Goal: Answer question/provide support

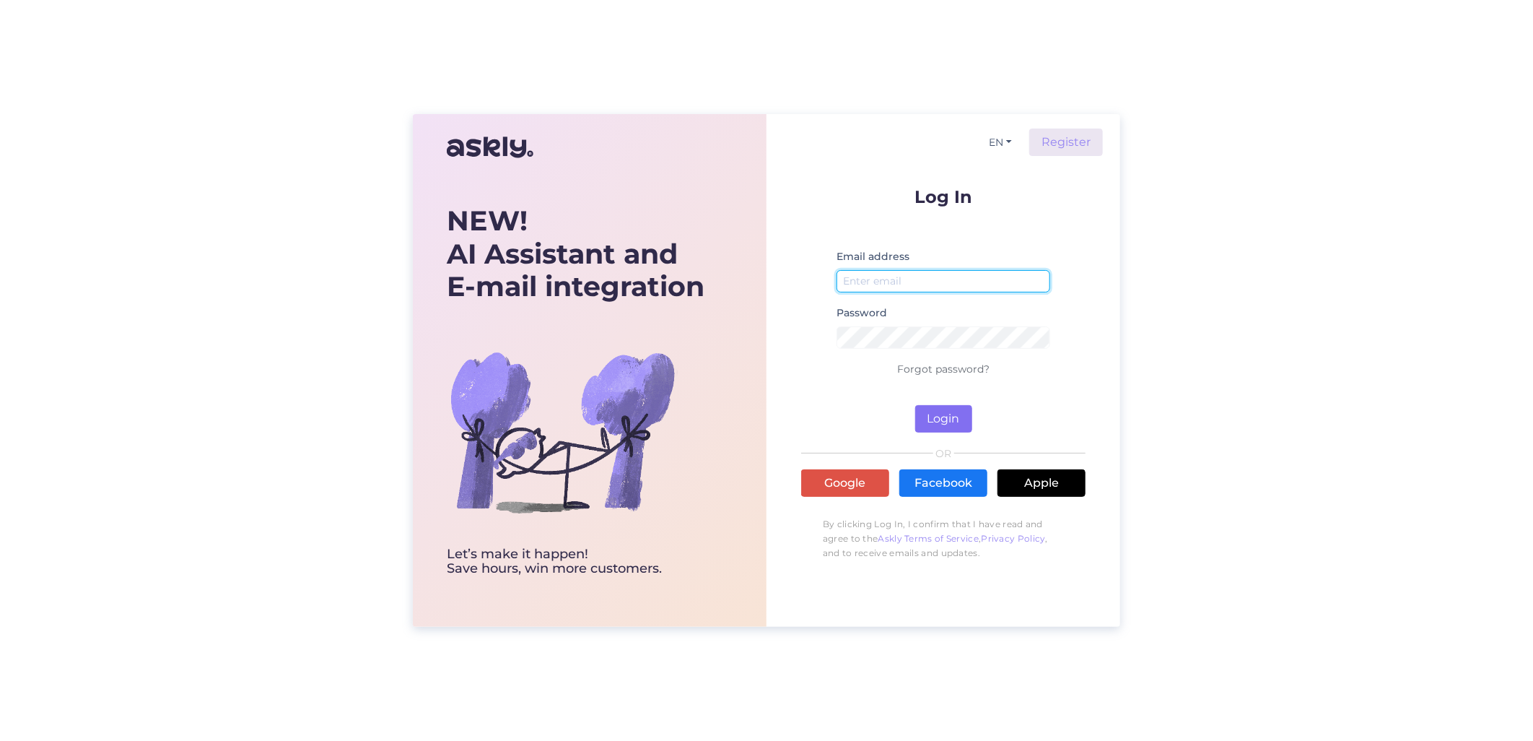
type input "[EMAIL_ADDRESS][DOMAIN_NAME]"
click at [941, 422] on button "Login" at bounding box center [943, 418] width 57 height 27
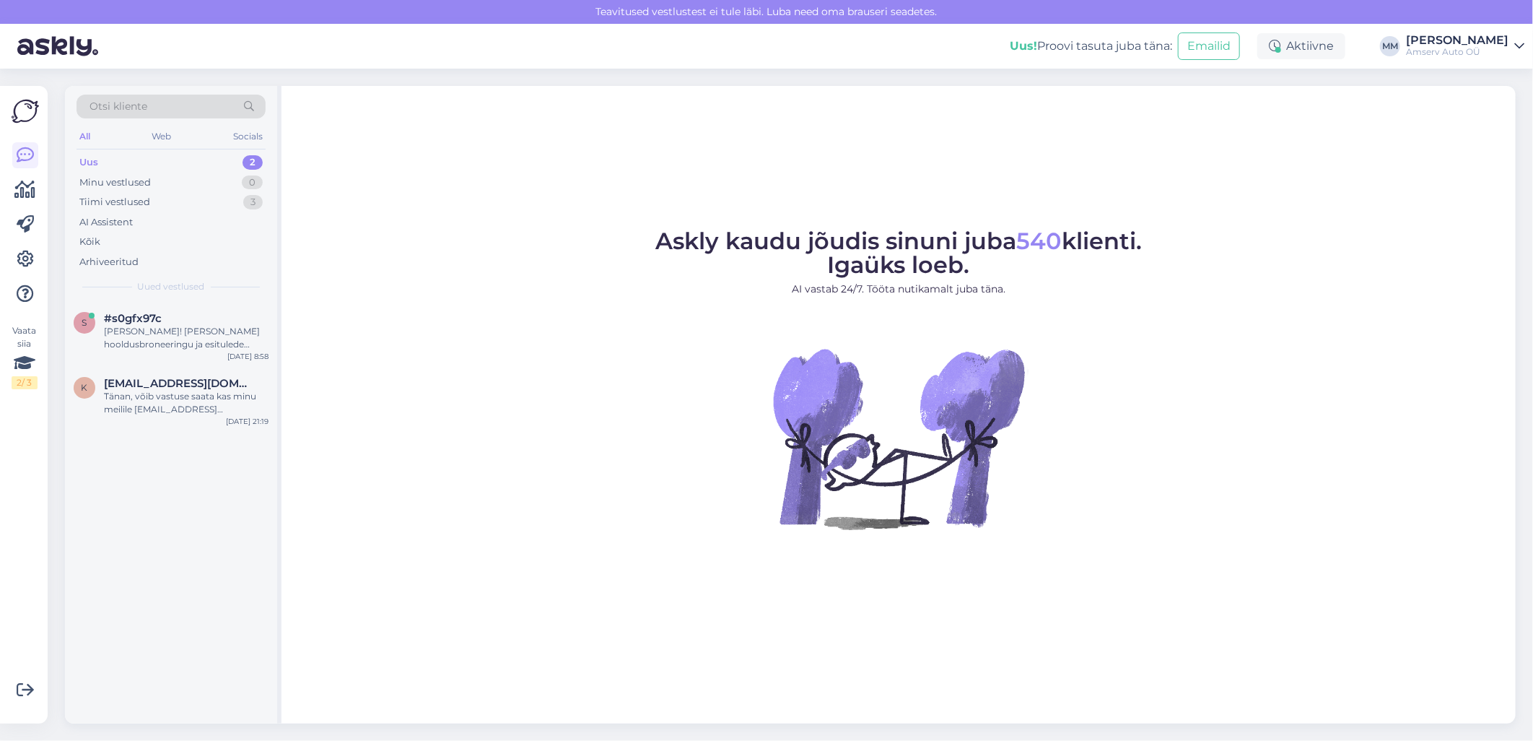
click at [149, 166] on div "Uus 2" at bounding box center [171, 162] width 189 height 20
click at [149, 335] on div "[PERSON_NAME]! [PERSON_NAME] hooldusbroneeringu ja esitulede reguleerimise-kont…" at bounding box center [186, 338] width 165 height 26
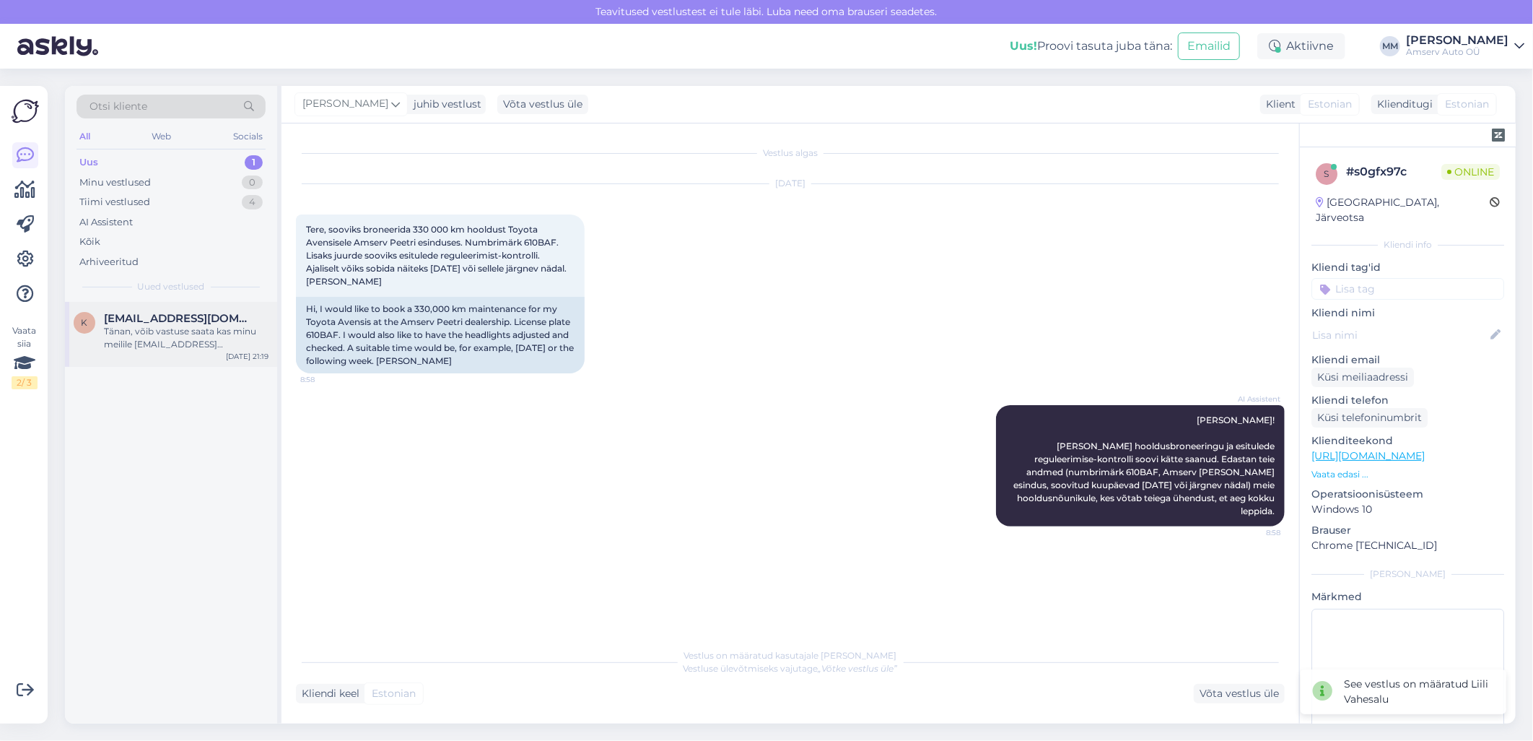
click at [159, 337] on div "Tänan, võib vastuse saata kas minu meilile [EMAIL_ADDRESS][DOMAIN_NAME] või and…" at bounding box center [186, 338] width 165 height 26
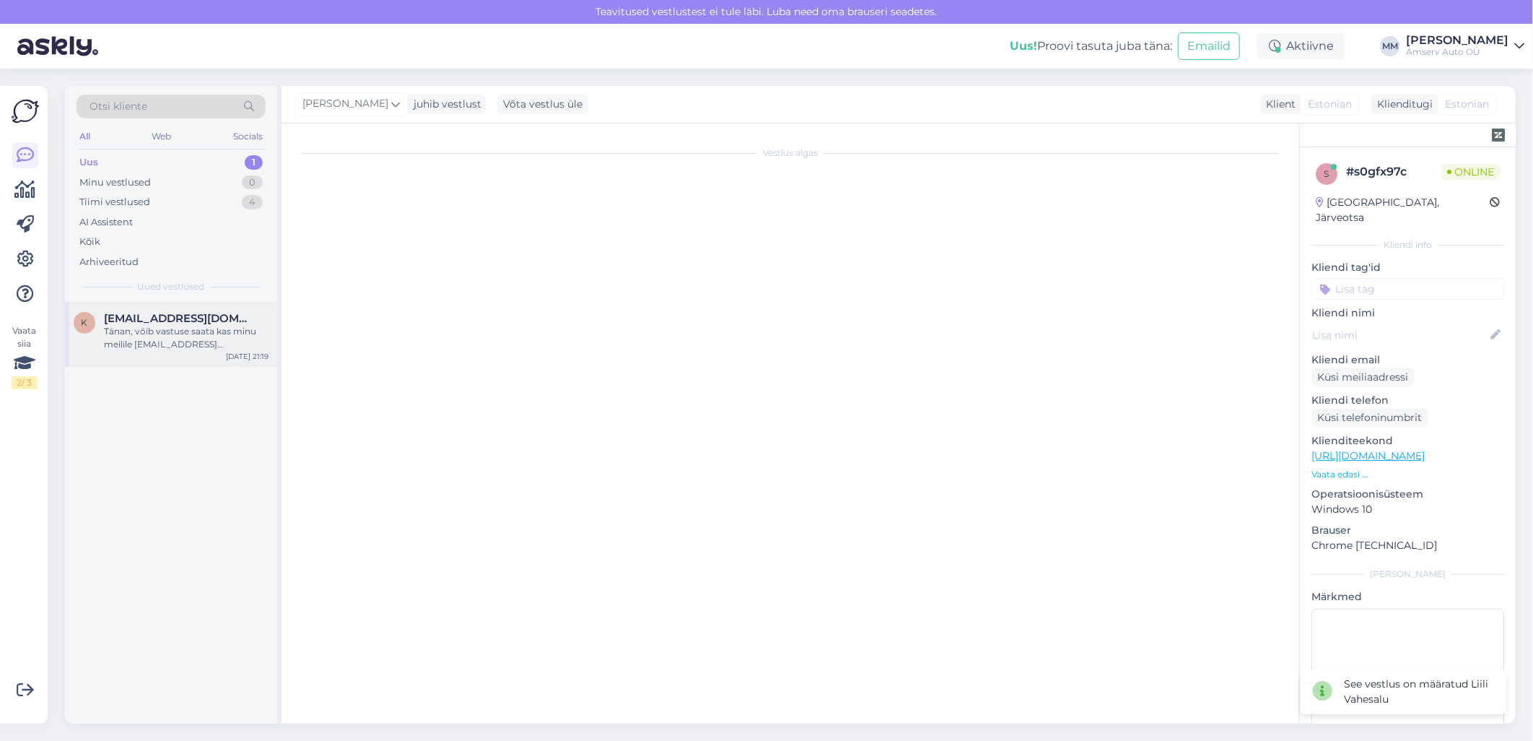
scroll to position [160, 0]
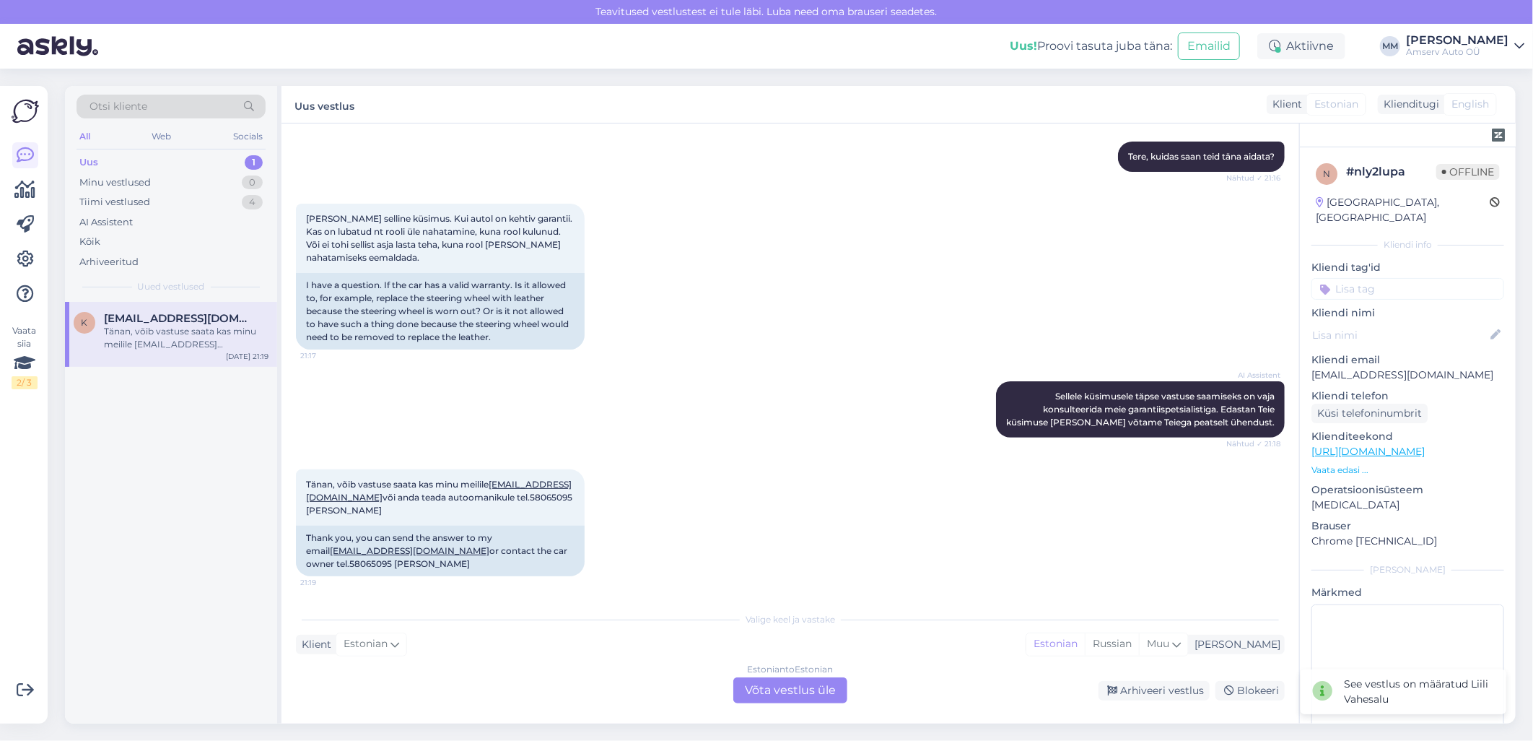
click at [790, 688] on div "Estonian to Estonian Võta vestlus üle" at bounding box center [791, 690] width 114 height 26
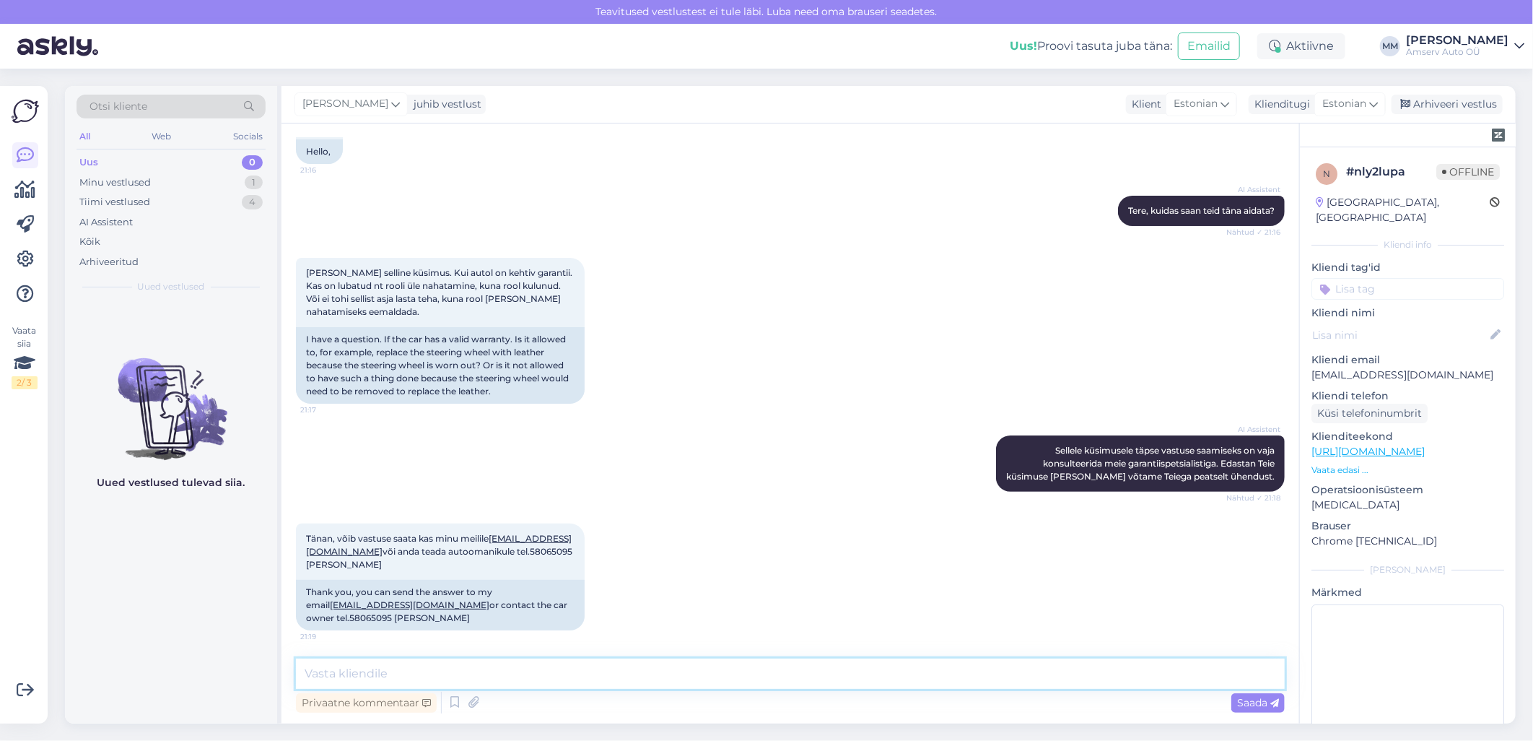
click at [472, 674] on textarea at bounding box center [790, 673] width 989 height 30
type textarea "Täname pöördumise eest!"
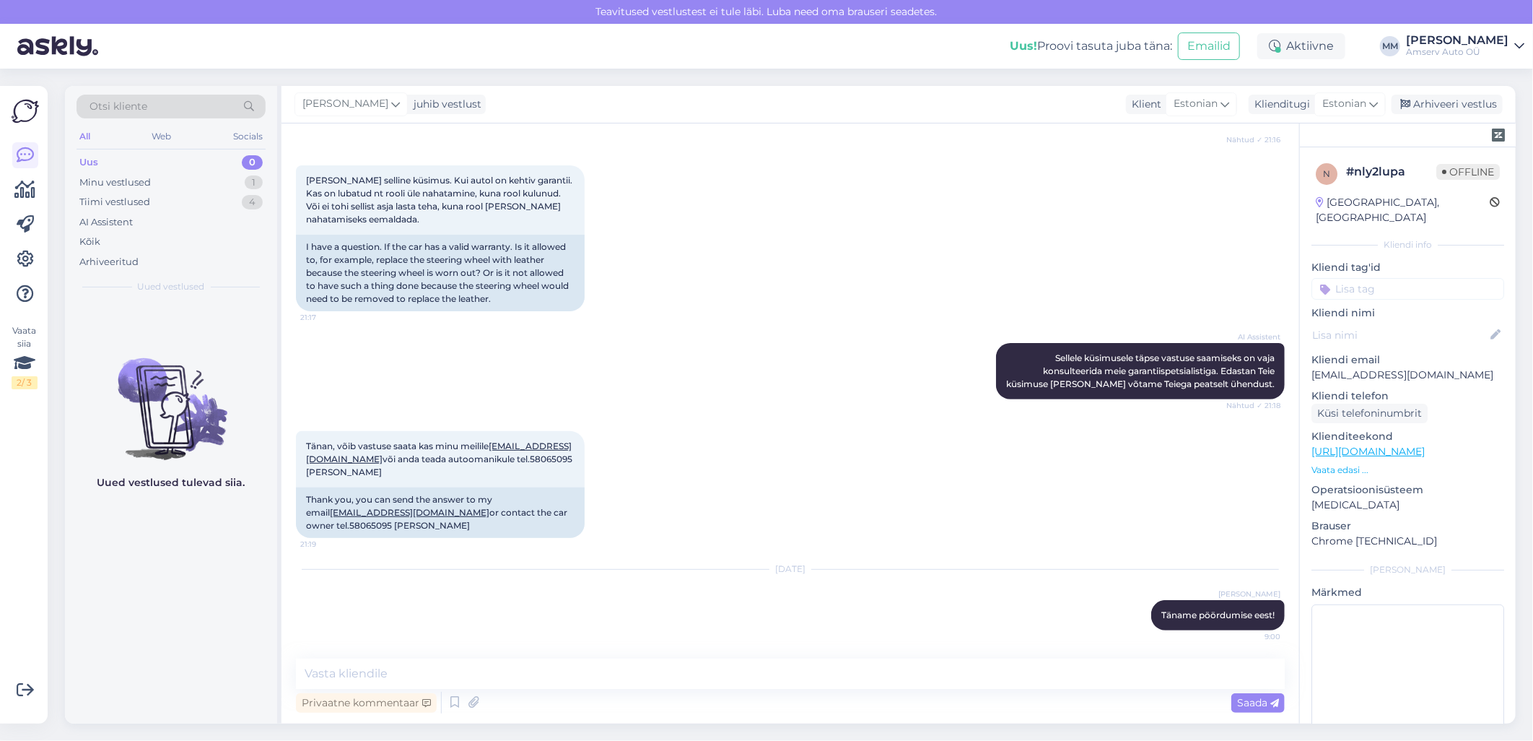
click at [1367, 278] on input at bounding box center [1408, 289] width 193 height 22
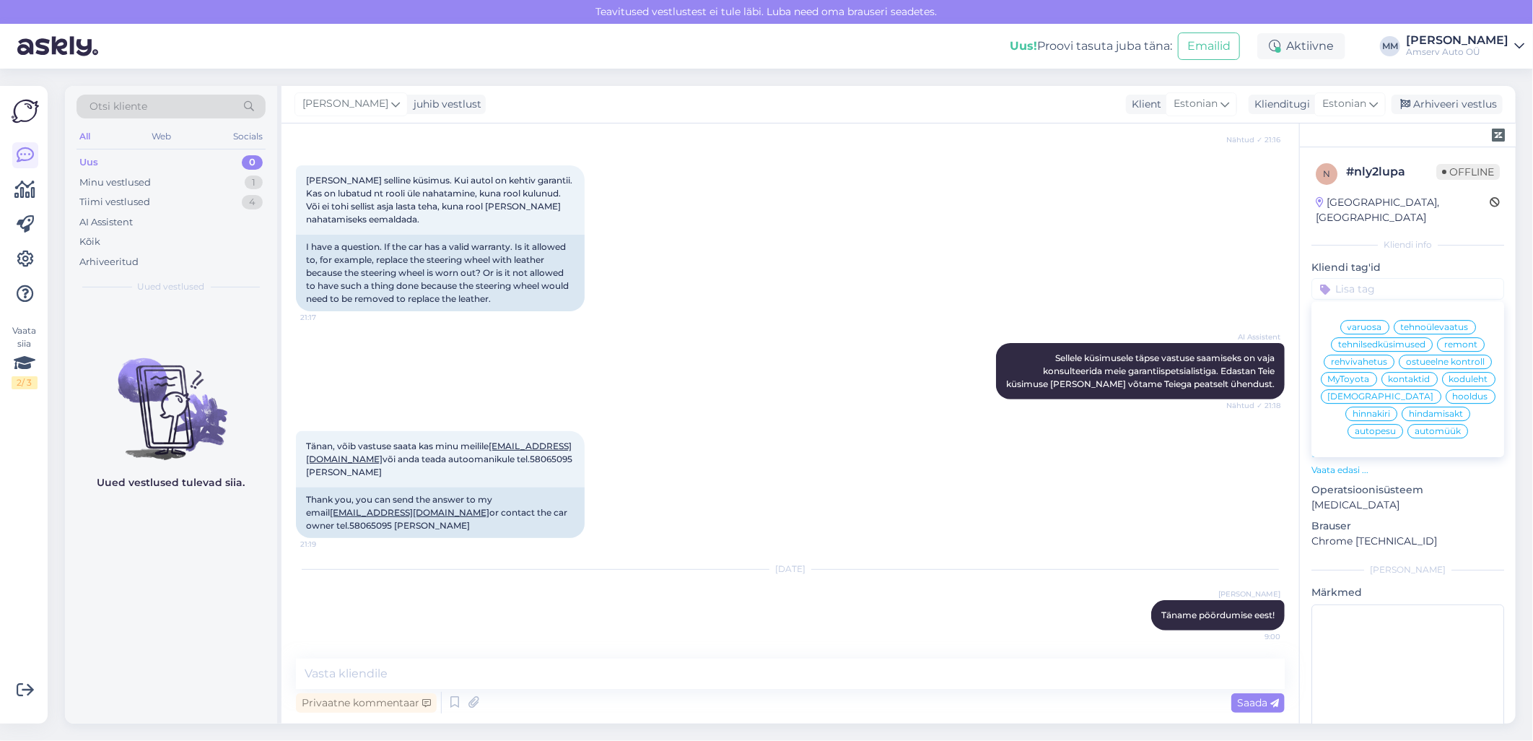
click at [1389, 340] on span "tehnilsedküsimused" at bounding box center [1381, 344] width 87 height 9
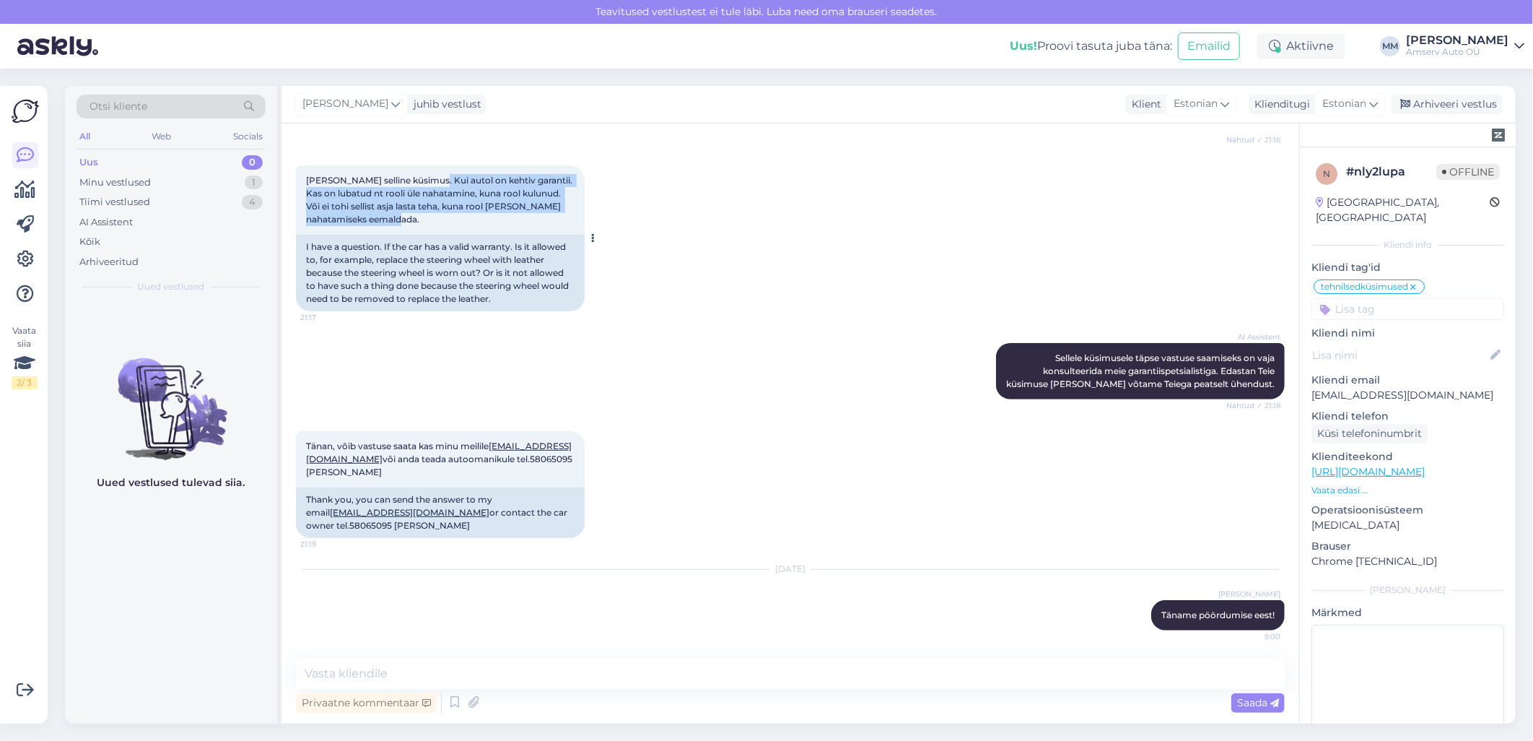
drag, startPoint x: 430, startPoint y: 178, endPoint x: 575, endPoint y: 215, distance: 149.0
click at [575, 215] on div "[PERSON_NAME] selline küsimus. Kui autol on kehtiv garantii. Kas on lubatud nt …" at bounding box center [440, 199] width 289 height 69
drag, startPoint x: 575, startPoint y: 215, endPoint x: 538, endPoint y: 198, distance: 40.7
copy span "Kui autol on kehtiv garantii. Kas on lubatud nt rooli üle nahatamine, kuna rool…"
click at [165, 133] on div "Web" at bounding box center [161, 136] width 25 height 19
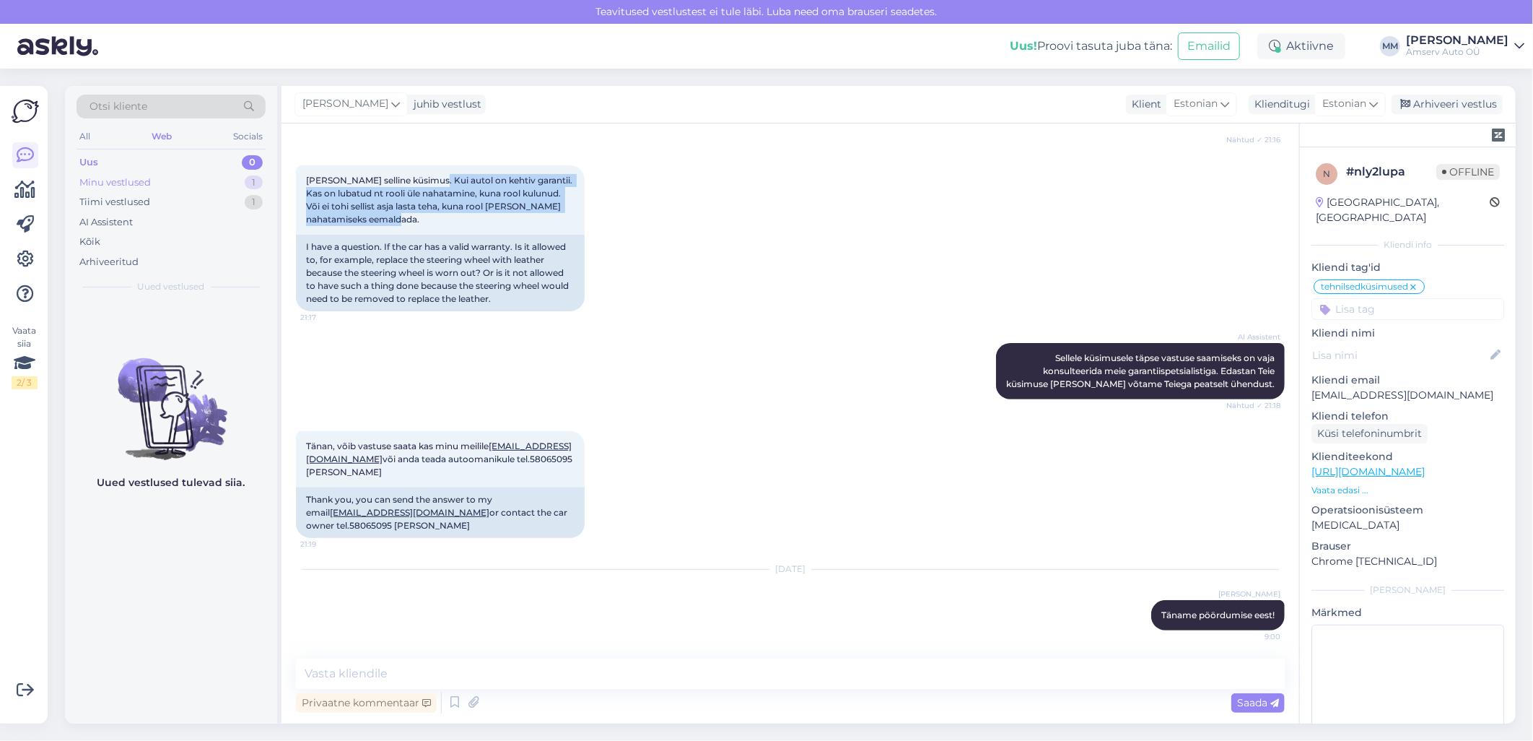
click at [153, 183] on div "Minu vestlused 1" at bounding box center [171, 183] width 189 height 20
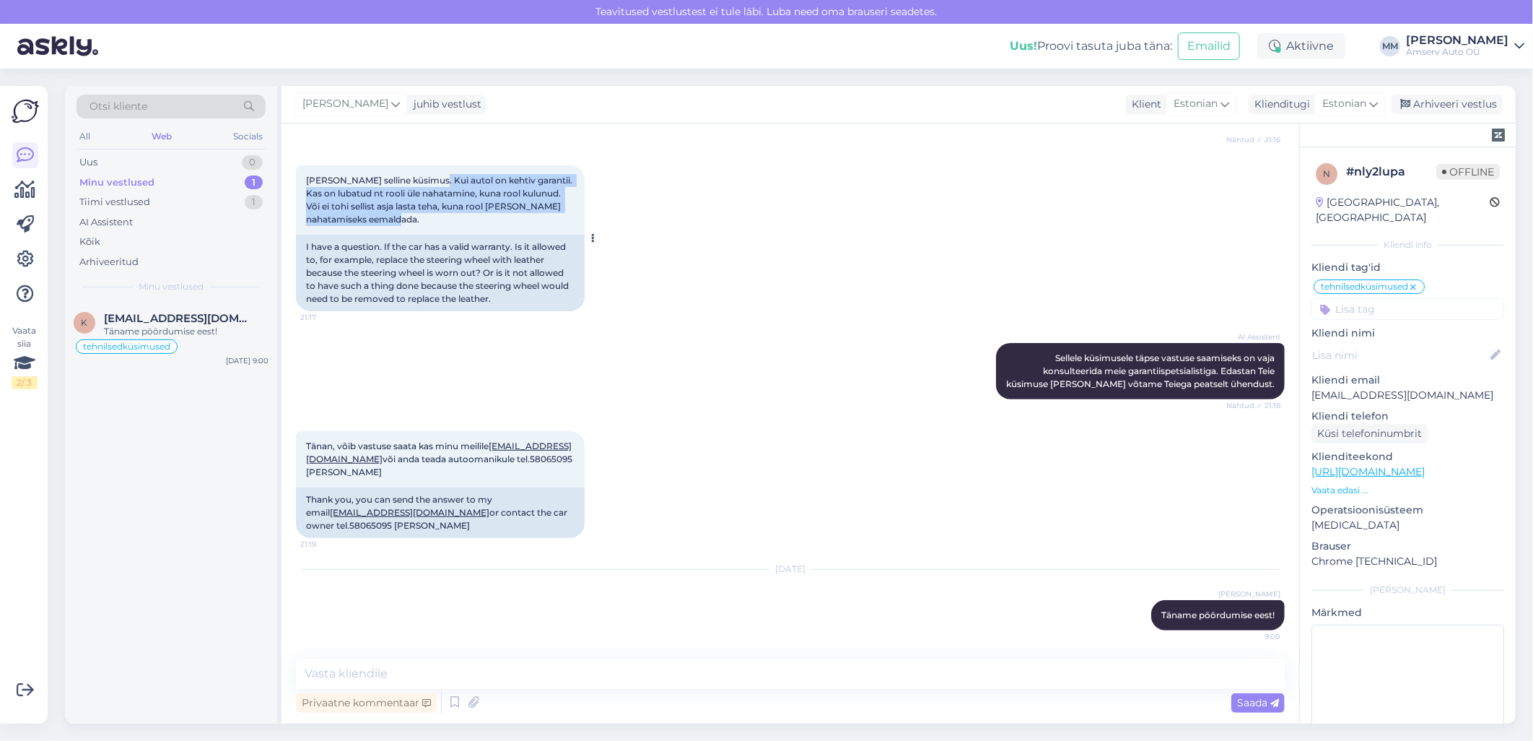
copy span "Kui autol on kehtiv garantii. Kas on lubatud nt rooli üle nahatamine, kuna rool…"
click at [168, 134] on div "Web" at bounding box center [162, 136] width 26 height 19
click at [164, 182] on div "Minu vestlused 1" at bounding box center [171, 183] width 189 height 20
copy span "Kui autol on kehtiv garantii. Kas on lubatud nt rooli üle nahatamine, kuna rool…"
click at [157, 131] on div "Web" at bounding box center [162, 136] width 26 height 19
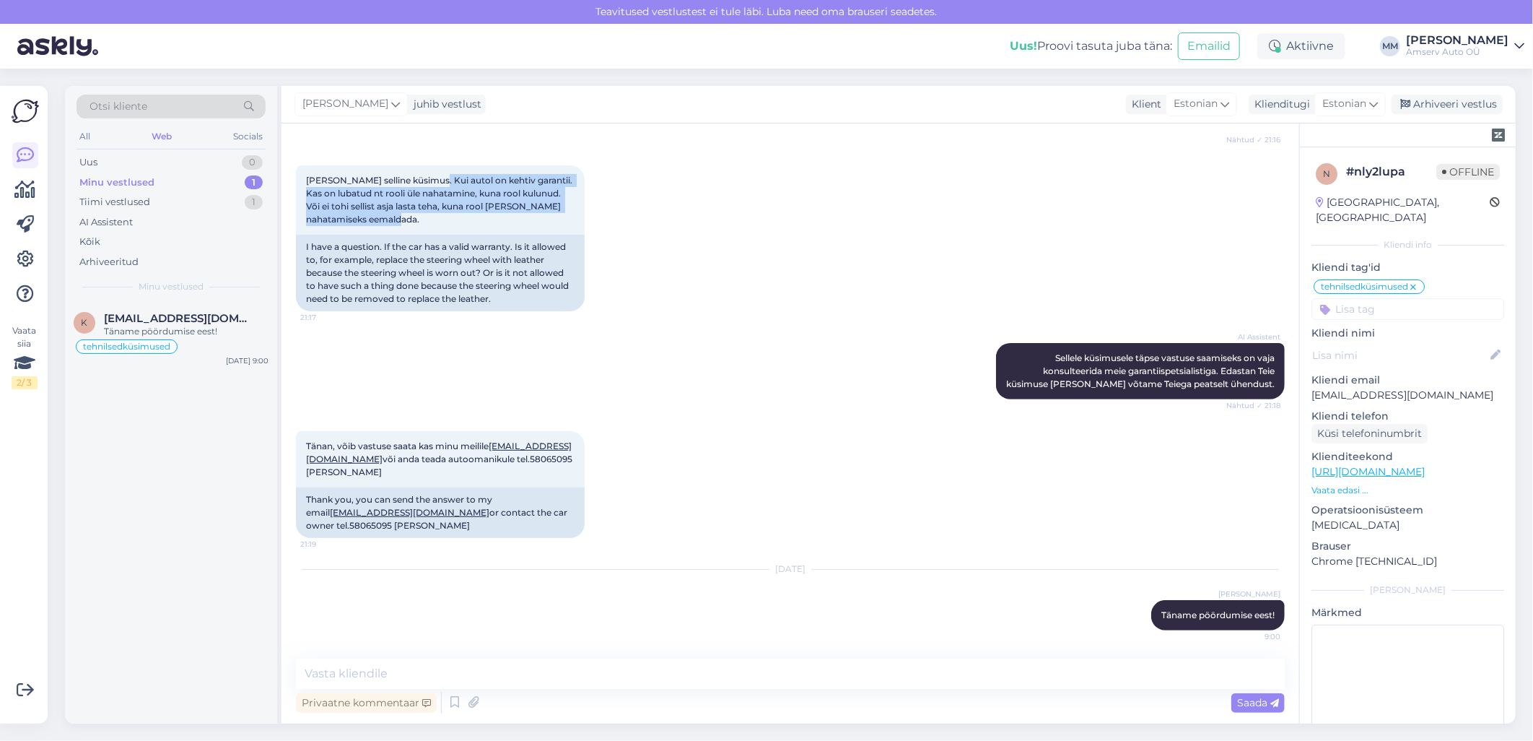
click at [170, 182] on div "Minu vestlused 1" at bounding box center [171, 183] width 189 height 20
copy span "Kui autol on kehtiv garantii. Kas on lubatud nt rooli üle nahatamine, kuna rool…"
drag, startPoint x: 361, startPoint y: 473, endPoint x: 320, endPoint y: 474, distance: 41.2
click at [320, 474] on span "Tänan, võib vastuse saata kas minu meilile [EMAIL_ADDRESS][DOMAIN_NAME] või and…" at bounding box center [440, 458] width 269 height 37
copy span "58065095"
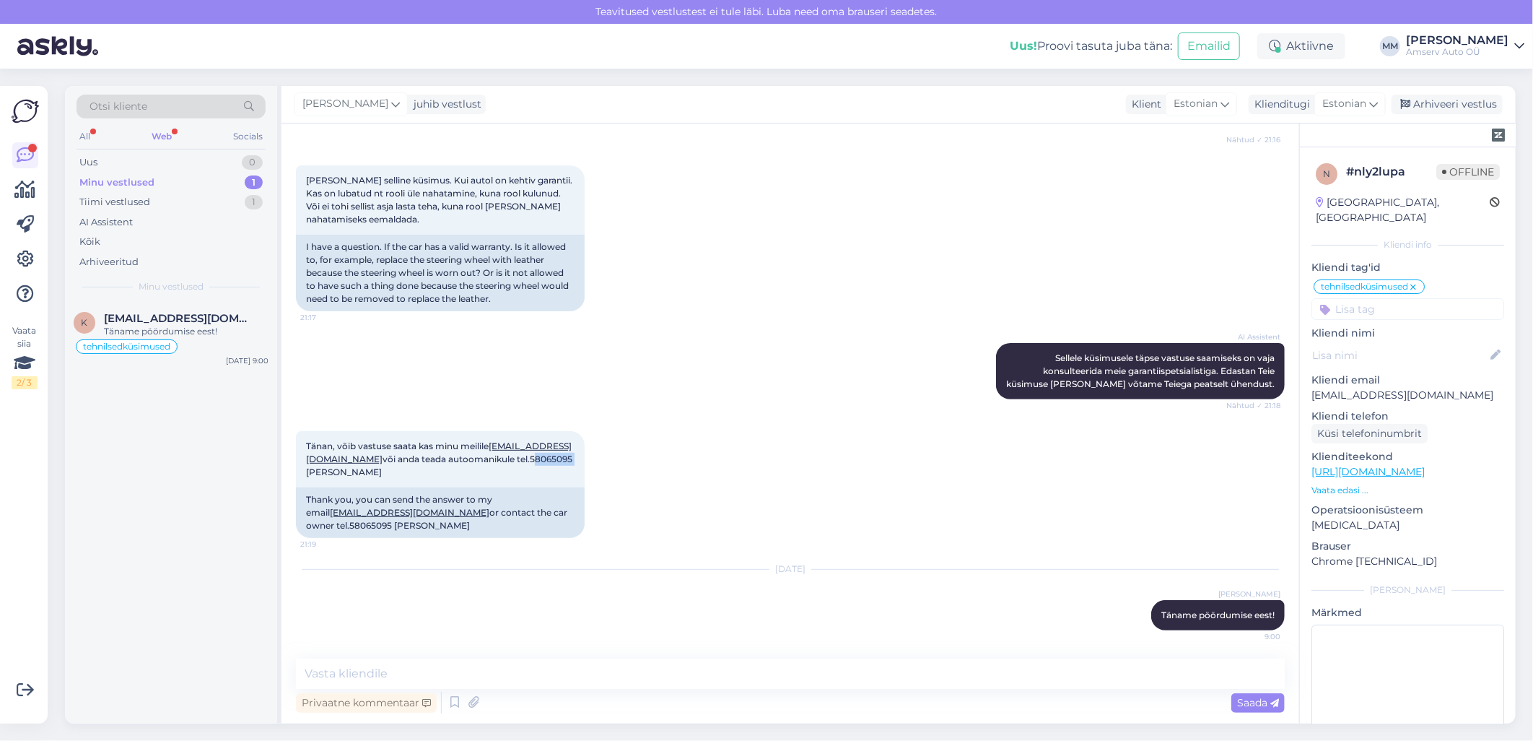
click at [166, 137] on div "Web" at bounding box center [162, 136] width 26 height 19
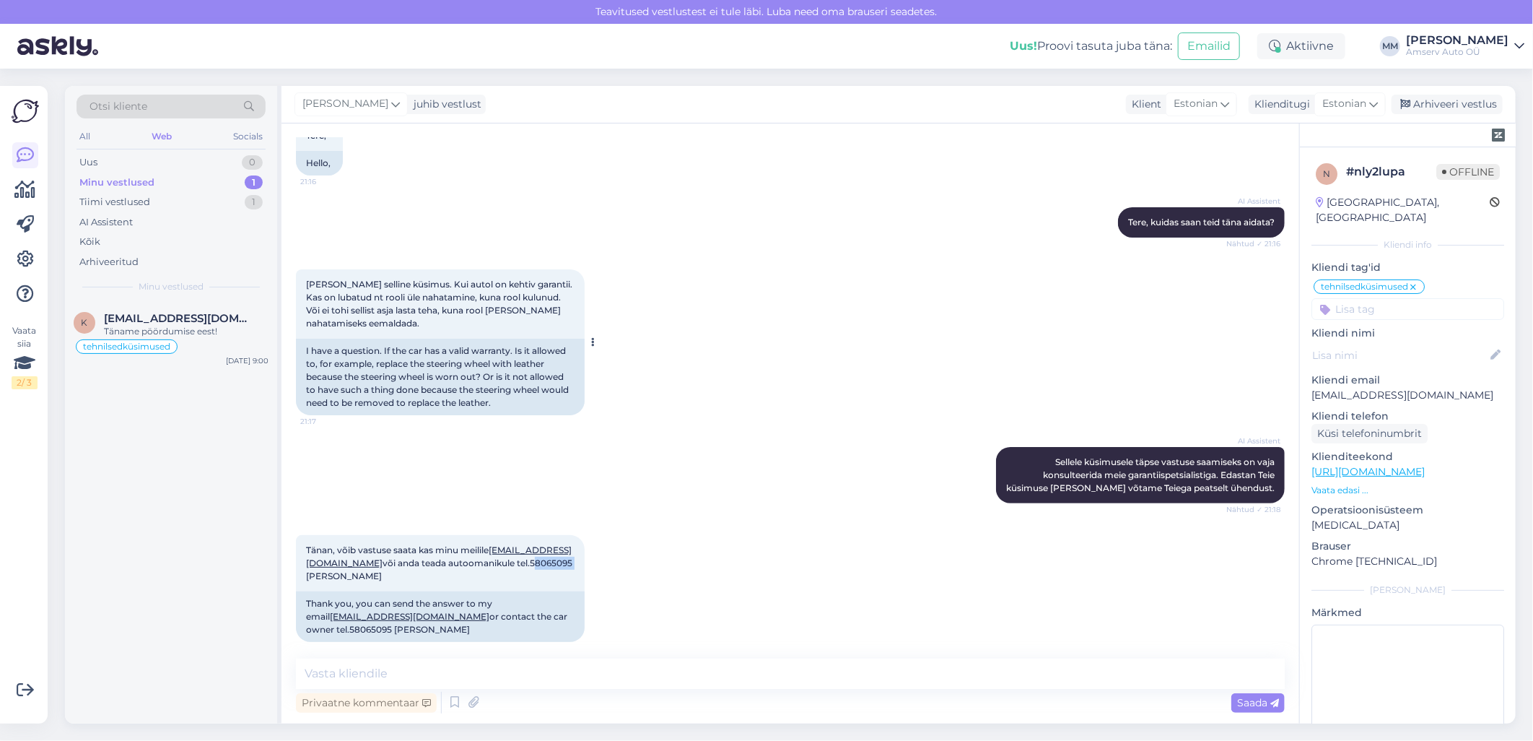
scroll to position [0, 0]
